Goal: Register for event/course

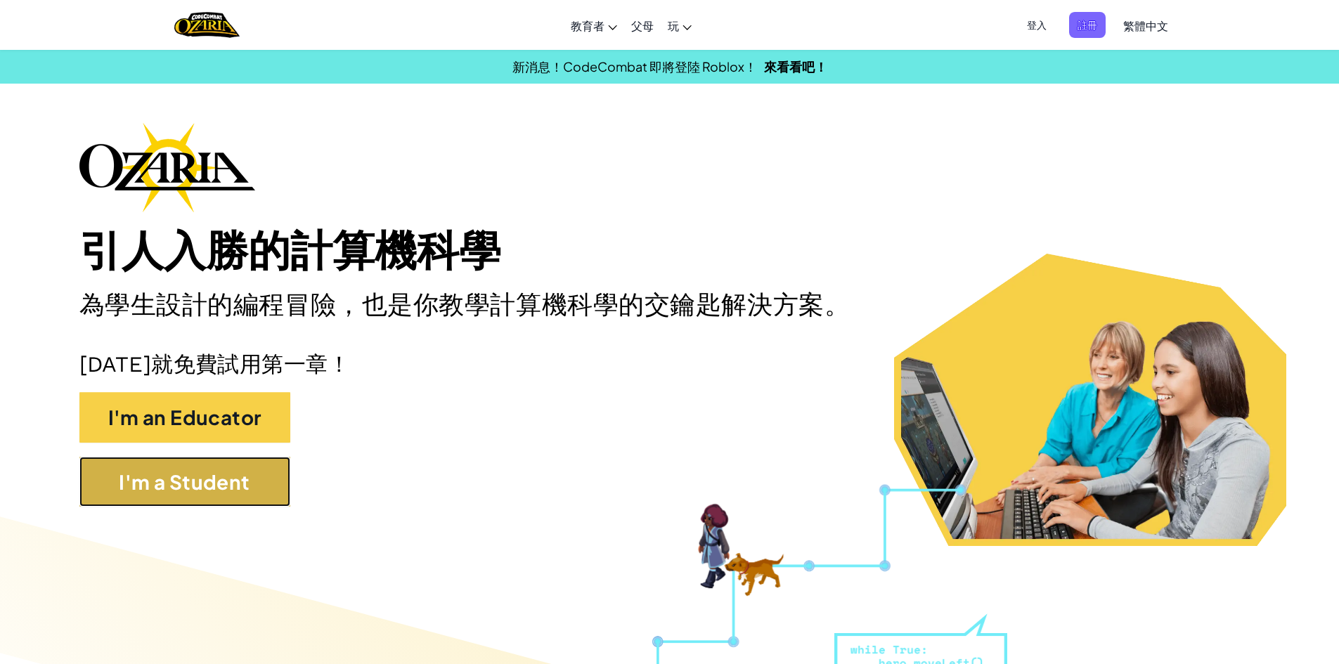
click at [285, 491] on button "I'm a Student" at bounding box center [184, 482] width 211 height 51
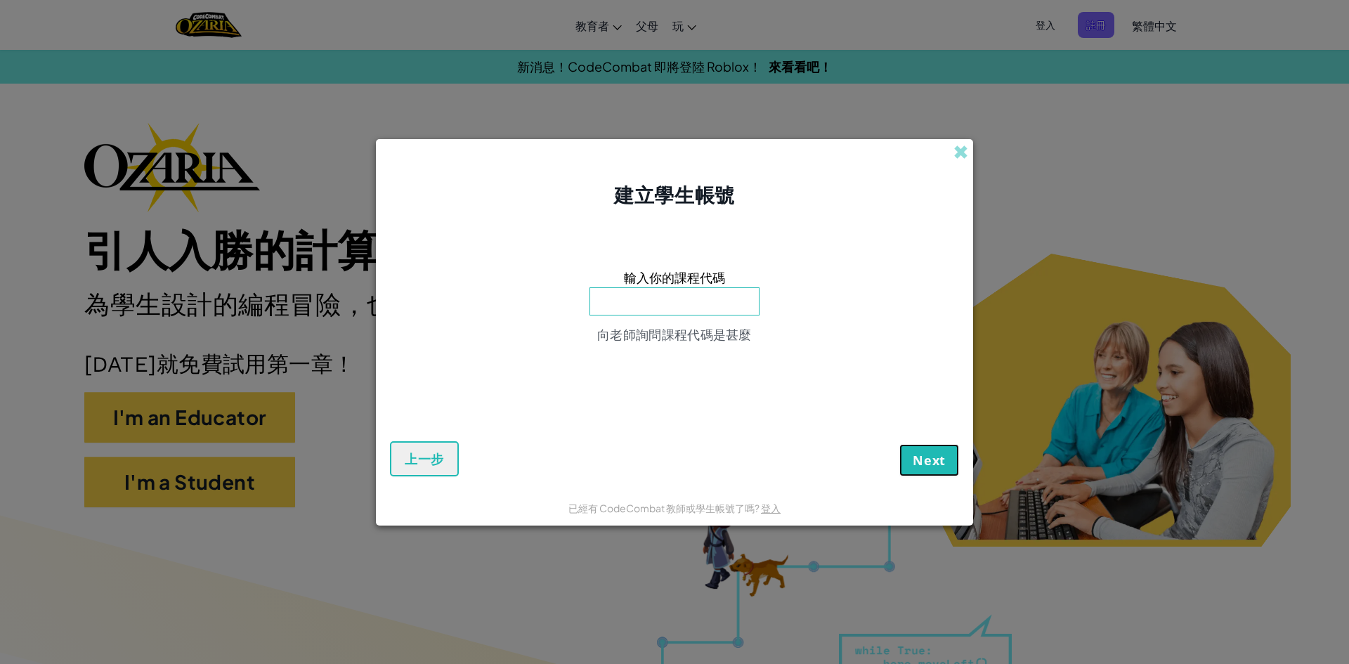
click at [911, 460] on button "Next" at bounding box center [930, 460] width 60 height 32
click at [967, 153] on span at bounding box center [961, 152] width 15 height 15
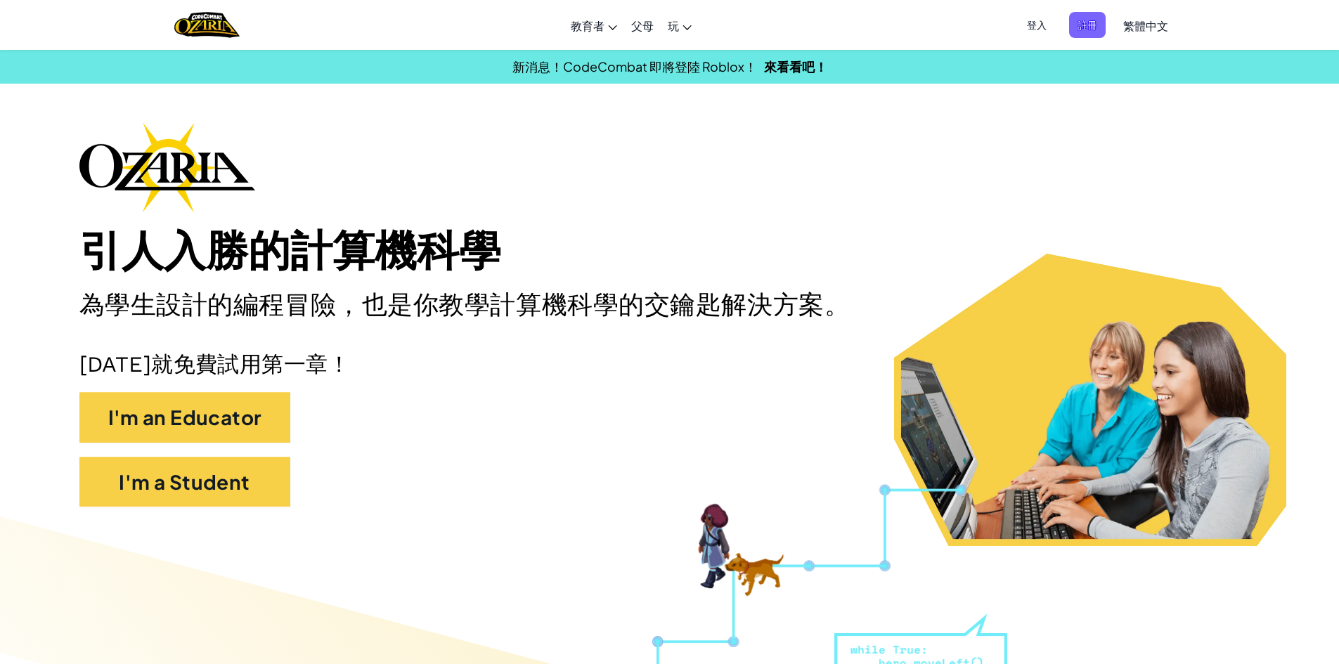
click at [1034, 25] on span "登入" at bounding box center [1036, 25] width 37 height 26
